Goal: Connect with others: Connect with others

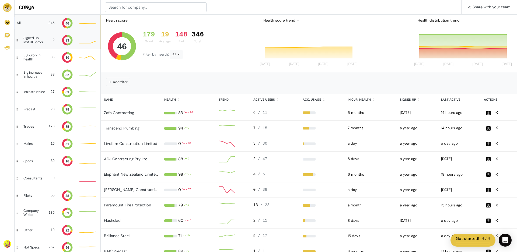
click at [38, 33] on div "Signed up last 30 days 2 33" at bounding box center [57, 40] width 85 height 17
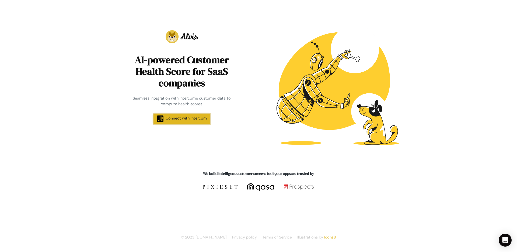
click at [179, 116] on span "Connect with Intercom" at bounding box center [186, 118] width 41 height 5
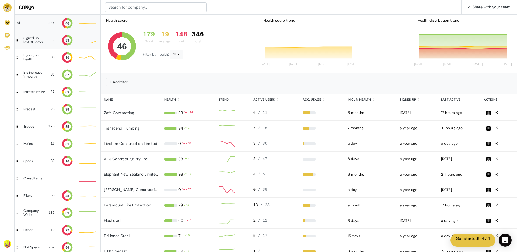
click at [32, 46] on div "Signed up last 30 days 2 33 Good: 1 Good: 1 Good: 1" at bounding box center [57, 40] width 85 height 17
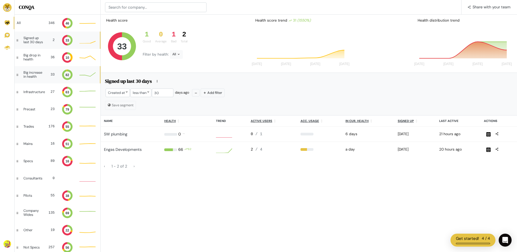
click at [29, 77] on div "Big increase in health" at bounding box center [33, 75] width 21 height 8
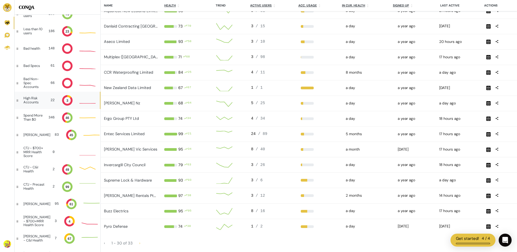
click at [37, 101] on div "High Risk Accounts" at bounding box center [33, 100] width 21 height 8
